Goal: Find specific page/section: Find specific page/section

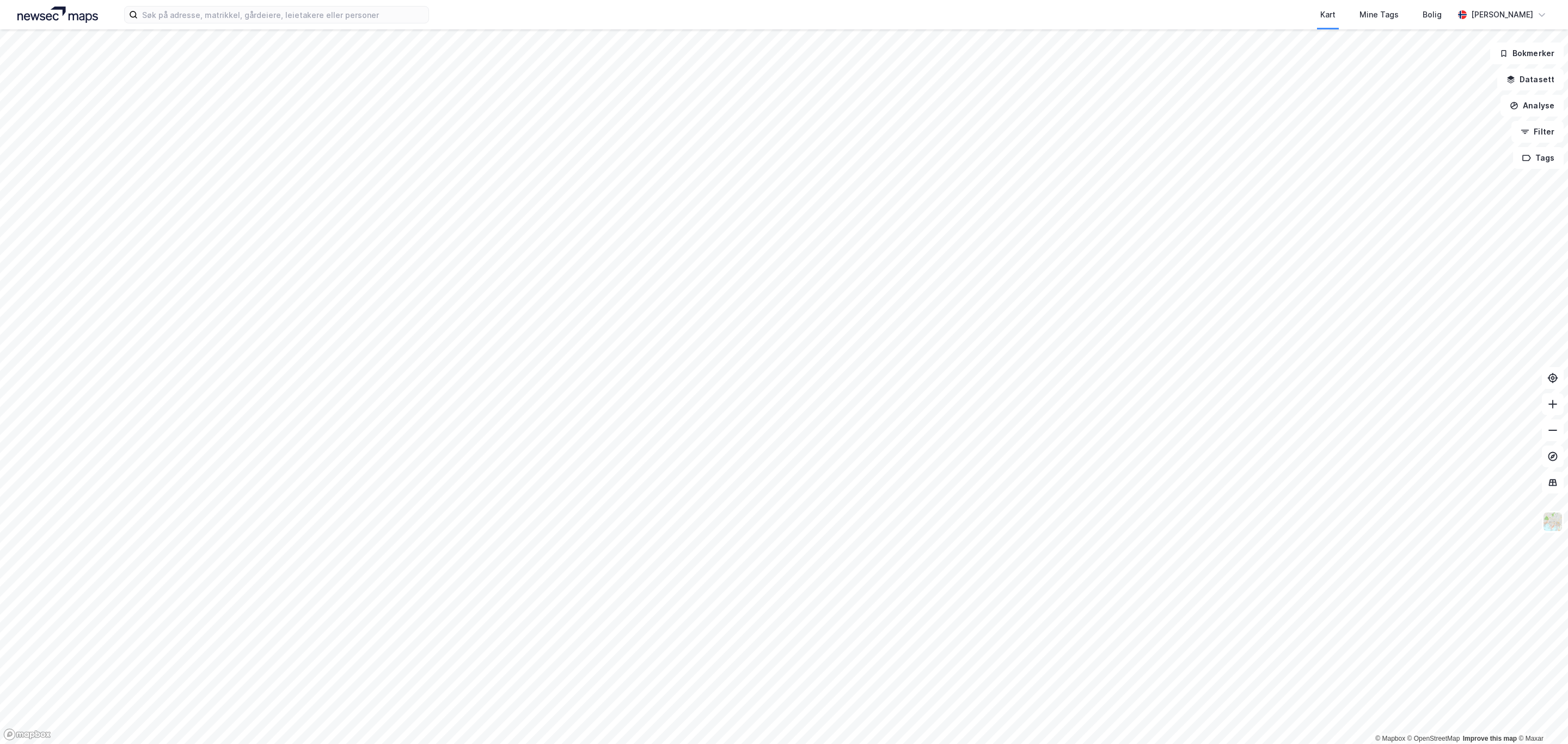
click at [275, 5] on div "Kart Mine Tags Bolig [PERSON_NAME]" at bounding box center [784, 14] width 1568 height 29
click at [285, 24] on div "Kart Mine Tags Bolig [PERSON_NAME]" at bounding box center [784, 14] width 1568 height 29
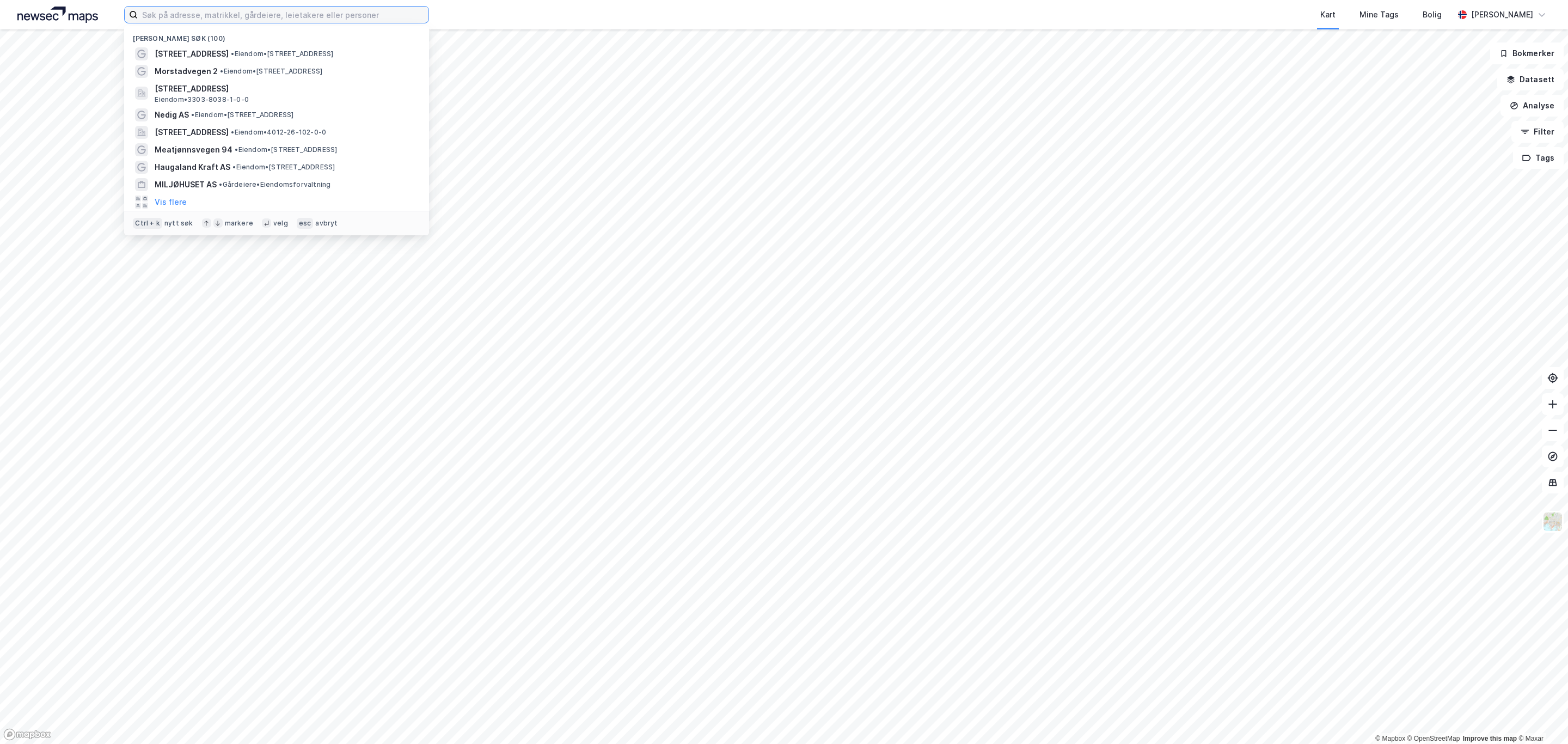
click at [283, 12] on input at bounding box center [283, 14] width 291 height 16
paste input "Meatjønnsvegen 94"
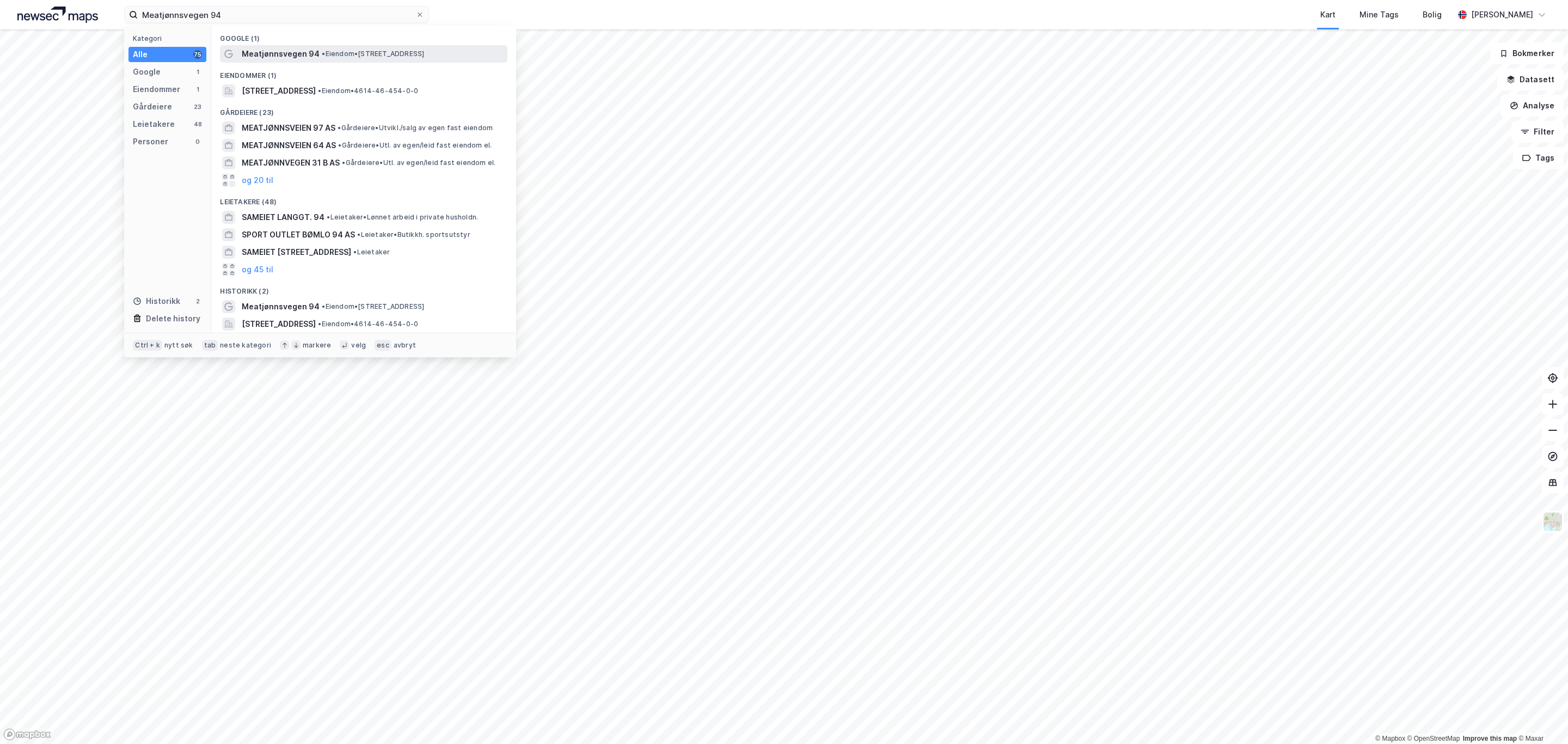
click at [297, 57] on span "Meatjønnsvegen 94" at bounding box center [280, 54] width 77 height 13
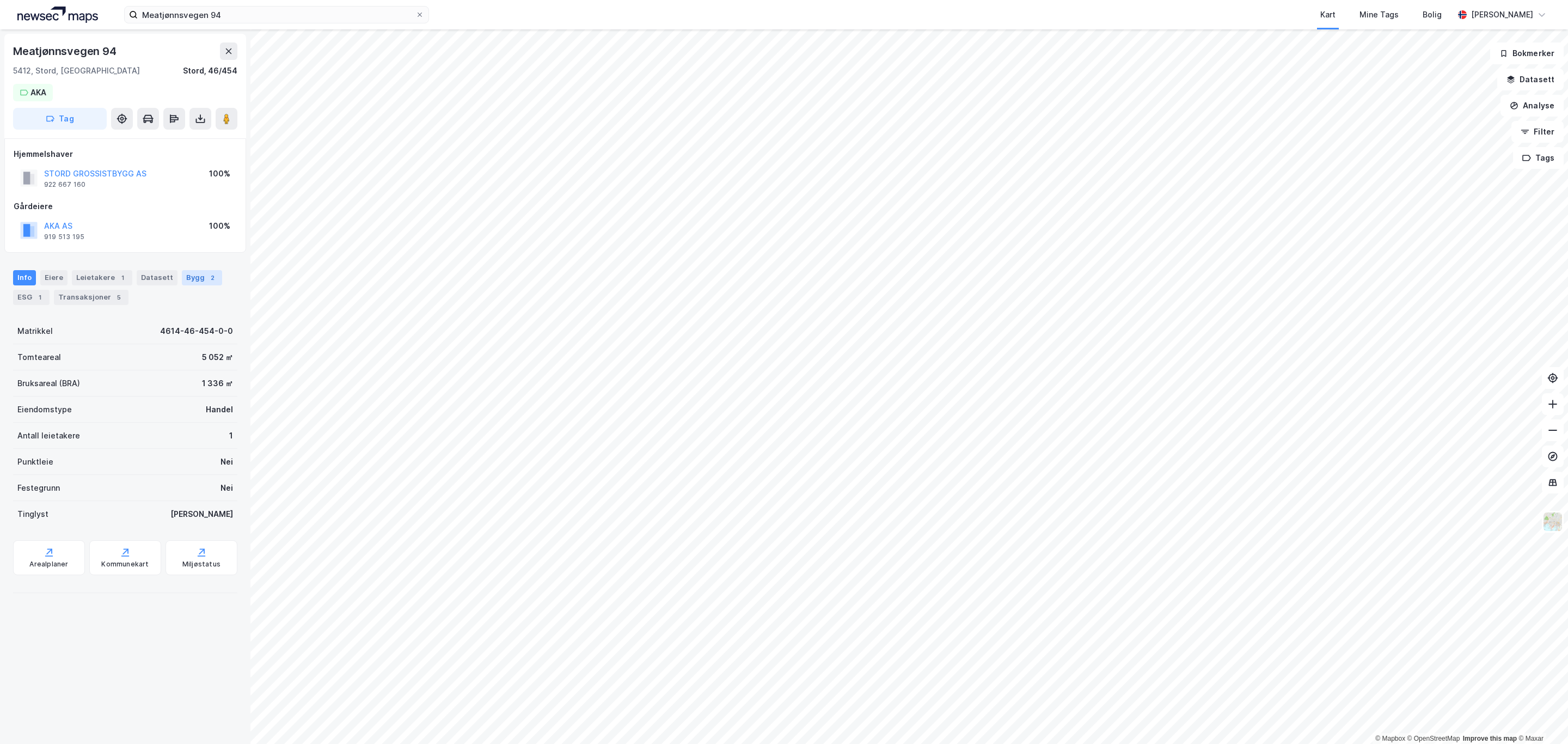
click at [207, 276] on div "2" at bounding box center [212, 277] width 11 height 11
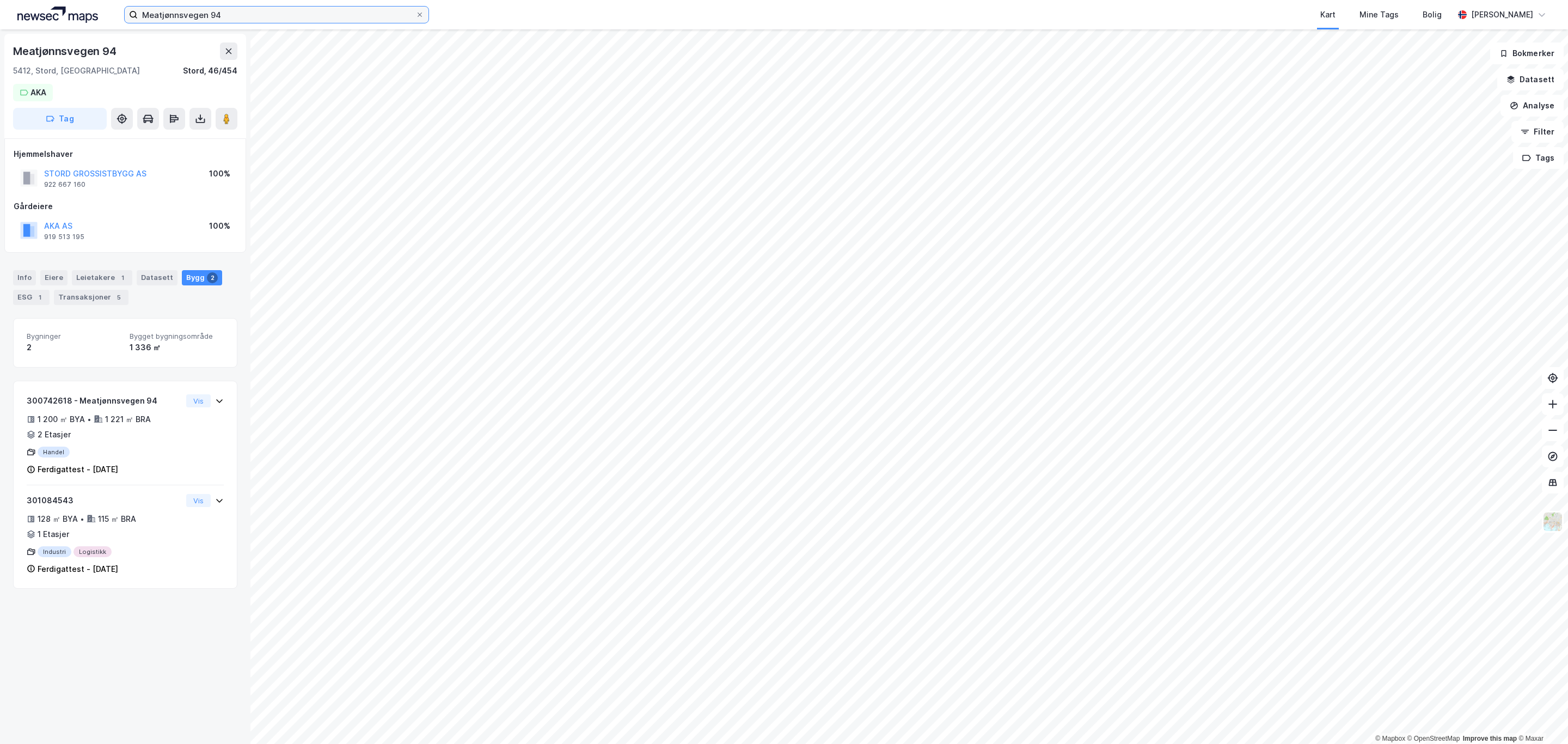
click at [312, 13] on input "Meatjønnsvegen 94" at bounding box center [277, 14] width 278 height 16
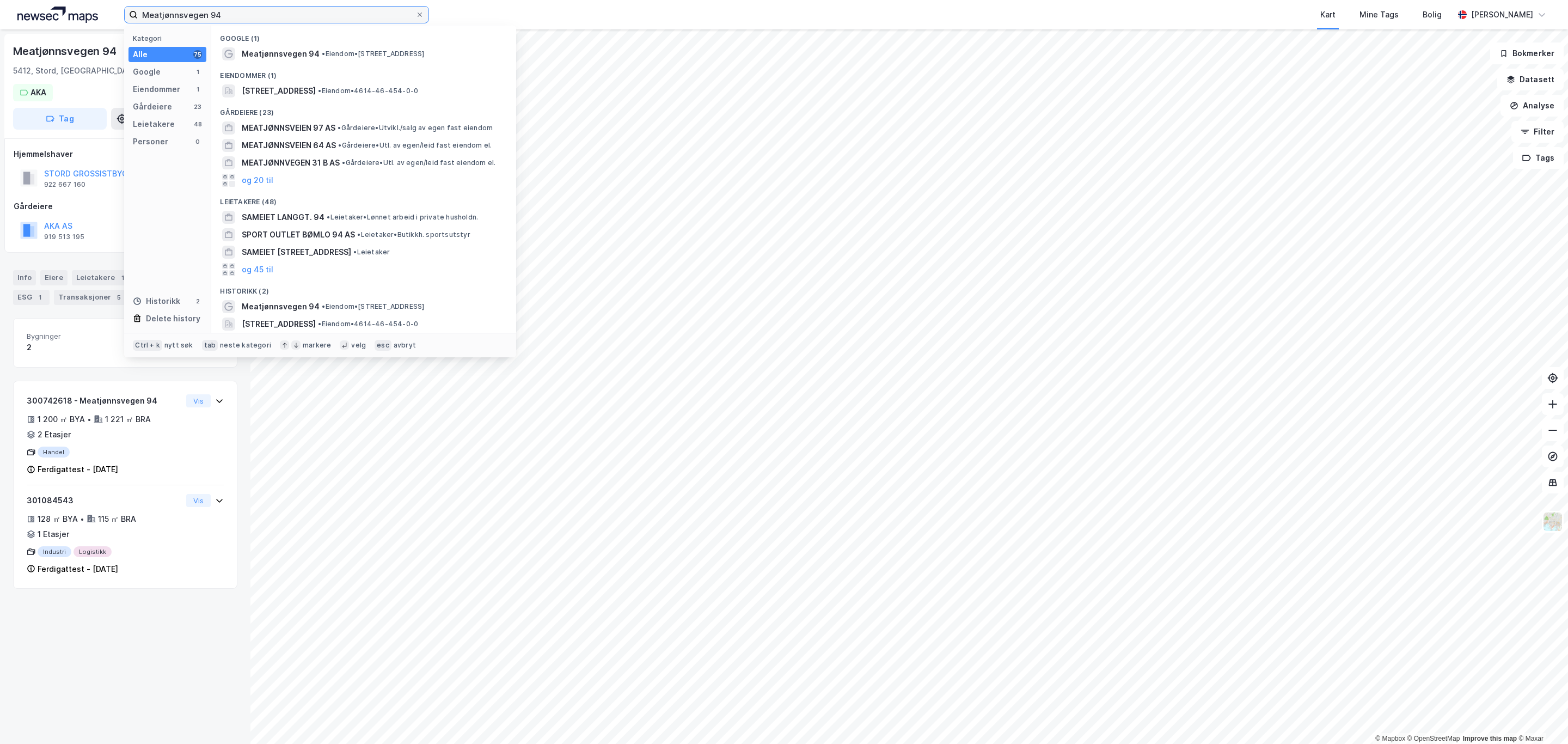
drag, startPoint x: 281, startPoint y: 19, endPoint x: 31, endPoint y: 18, distance: 250.0
click at [31, 18] on div "Meatjønnsvegen 94 Kategori Alle 75 Google 1 Eiendommer 1 Gårdeiere 23 Leietaker…" at bounding box center [784, 14] width 1568 height 29
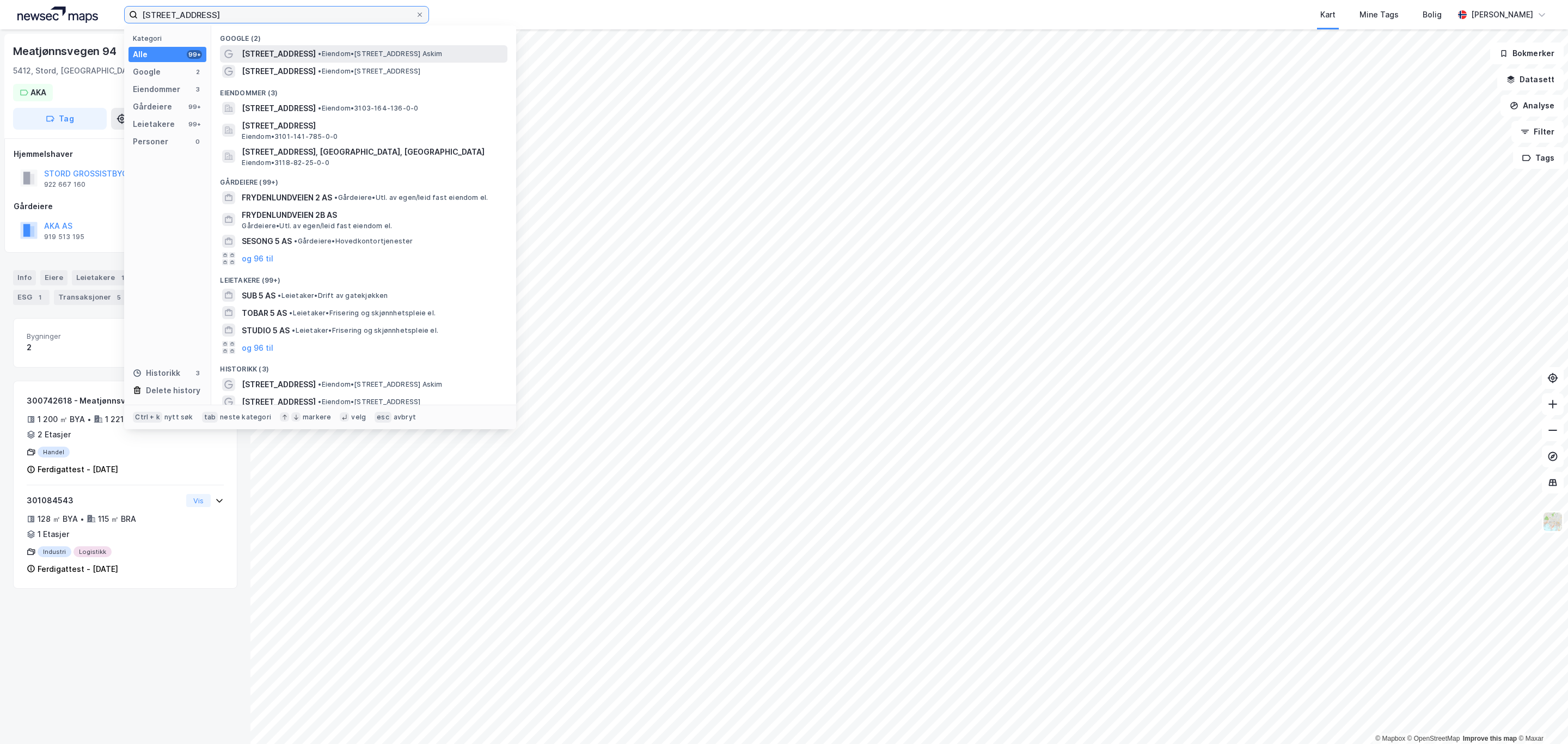
type input "[STREET_ADDRESS]"
click at [397, 54] on span "• Eiendom • [STREET_ADDRESS] Askim" at bounding box center [380, 54] width 124 height 8
